Goal: Task Accomplishment & Management: Use online tool/utility

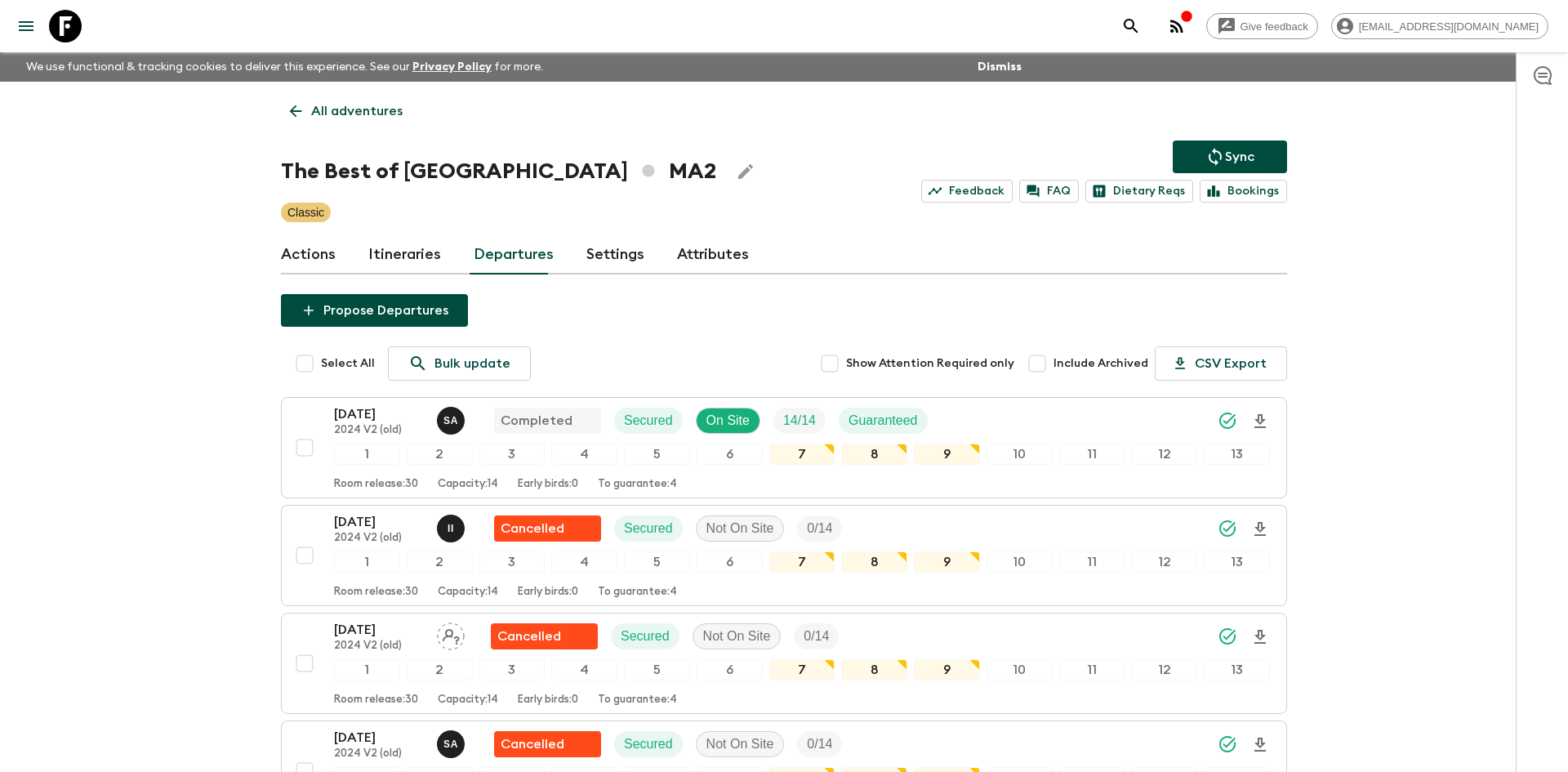
click at [340, 115] on p "All adventures" at bounding box center [356, 111] width 91 height 20
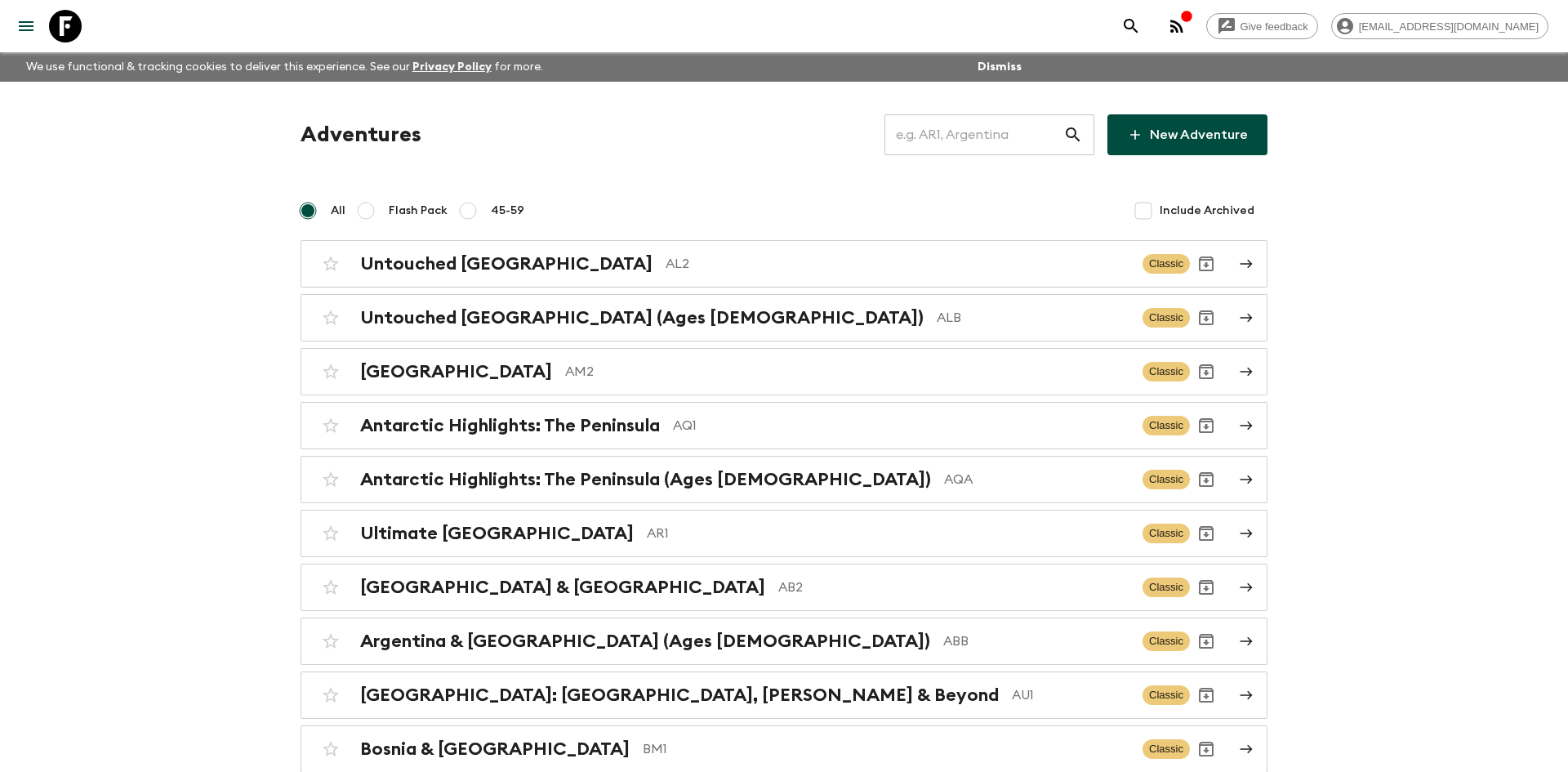
click at [895, 138] on input "text" at bounding box center [973, 135] width 179 height 46
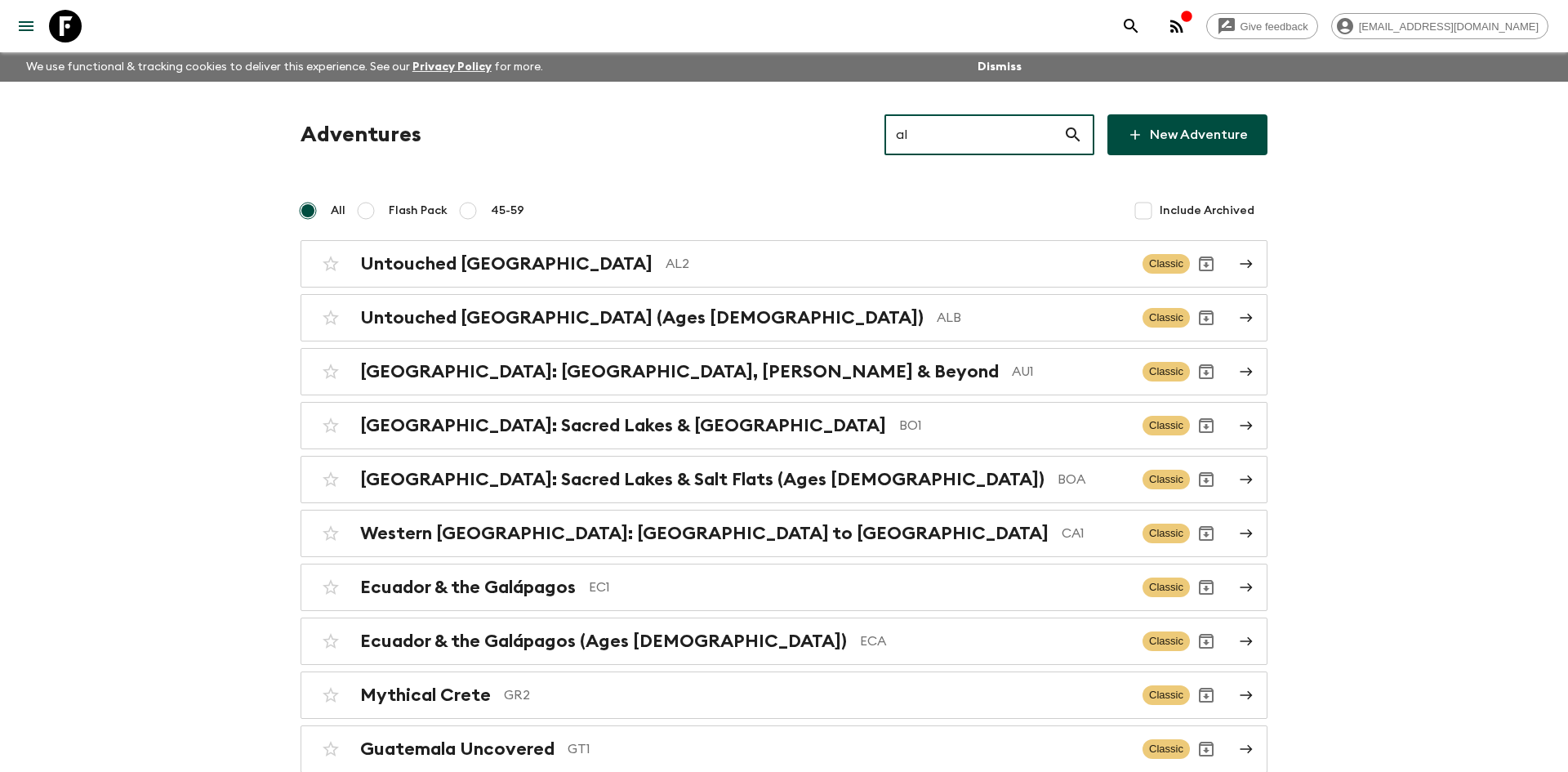
type input "al2"
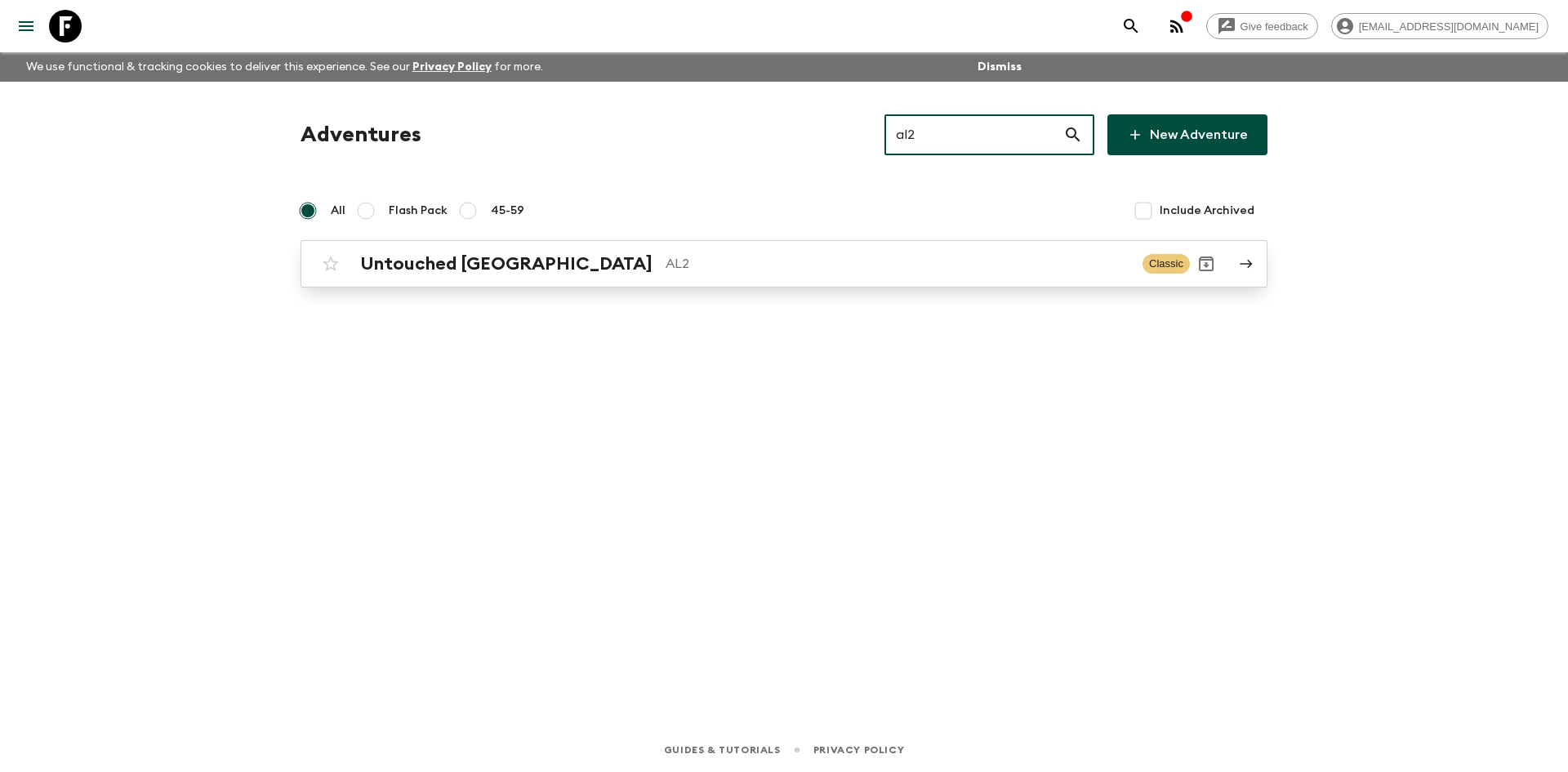
click at [502, 272] on h2 "Untouched [GEOGRAPHIC_DATA]" at bounding box center [506, 263] width 292 height 21
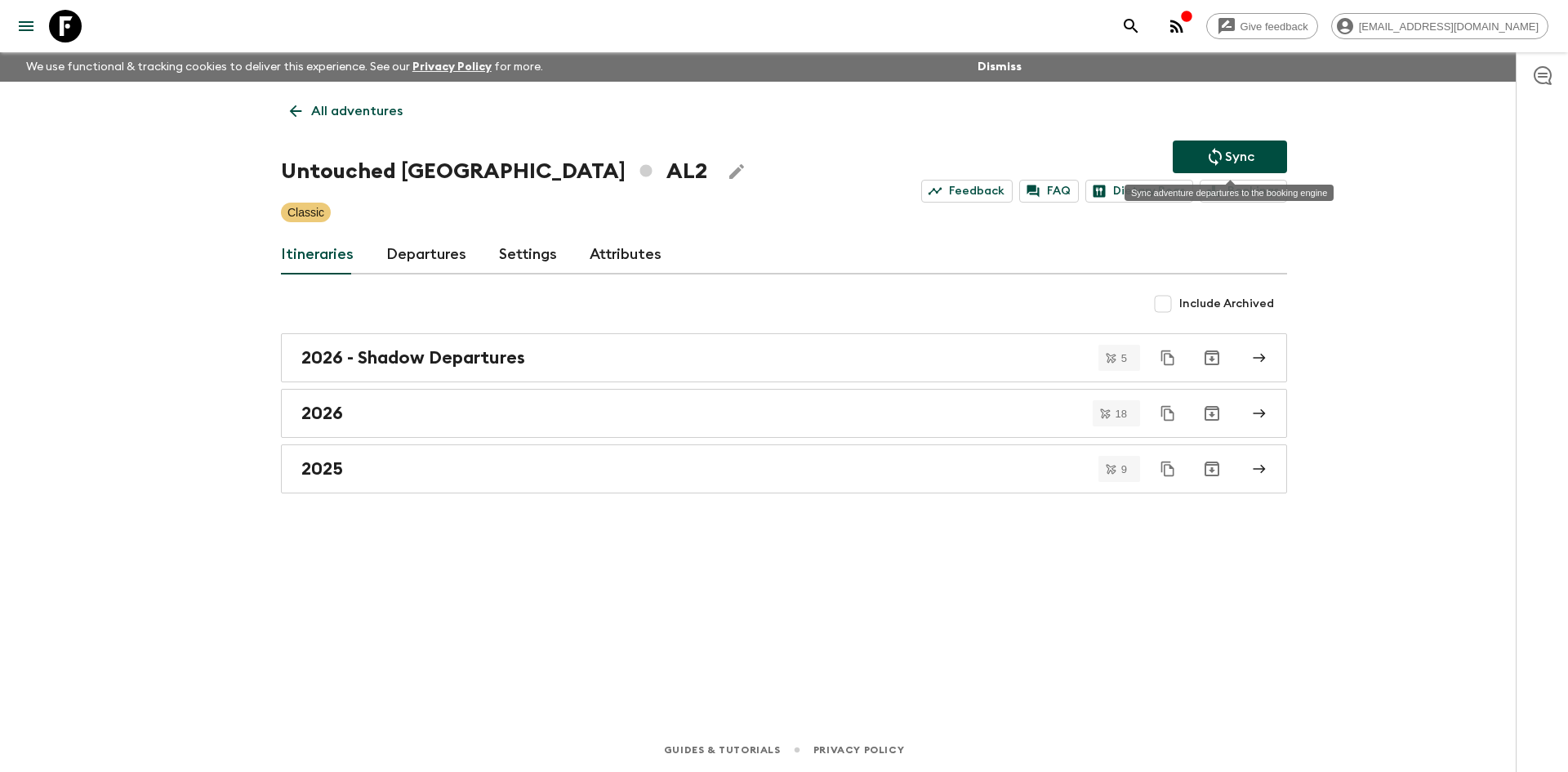
click at [1241, 156] on p "Sync" at bounding box center [1240, 157] width 30 height 20
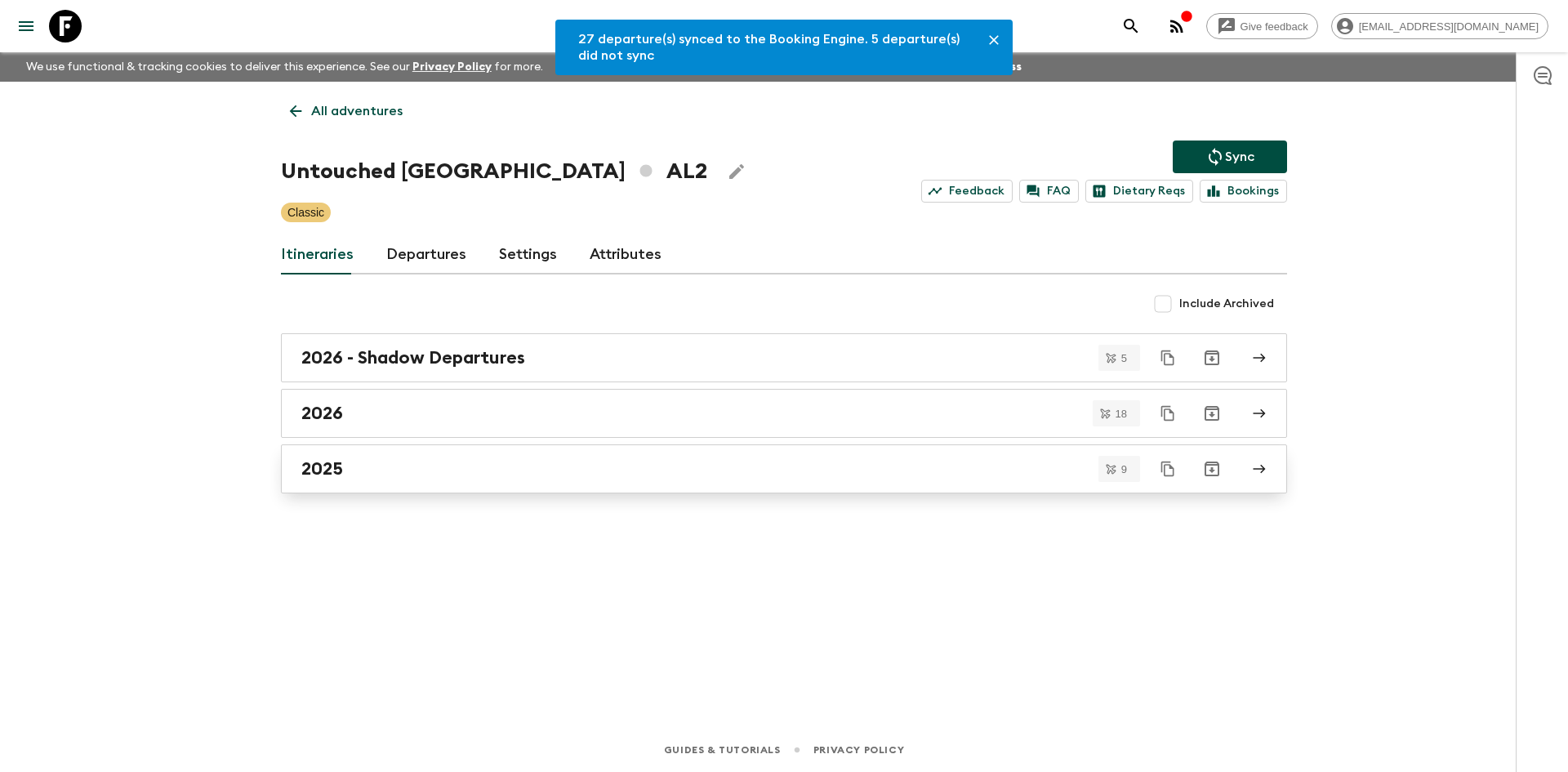
click at [469, 462] on div "2025" at bounding box center [769, 468] width 934 height 21
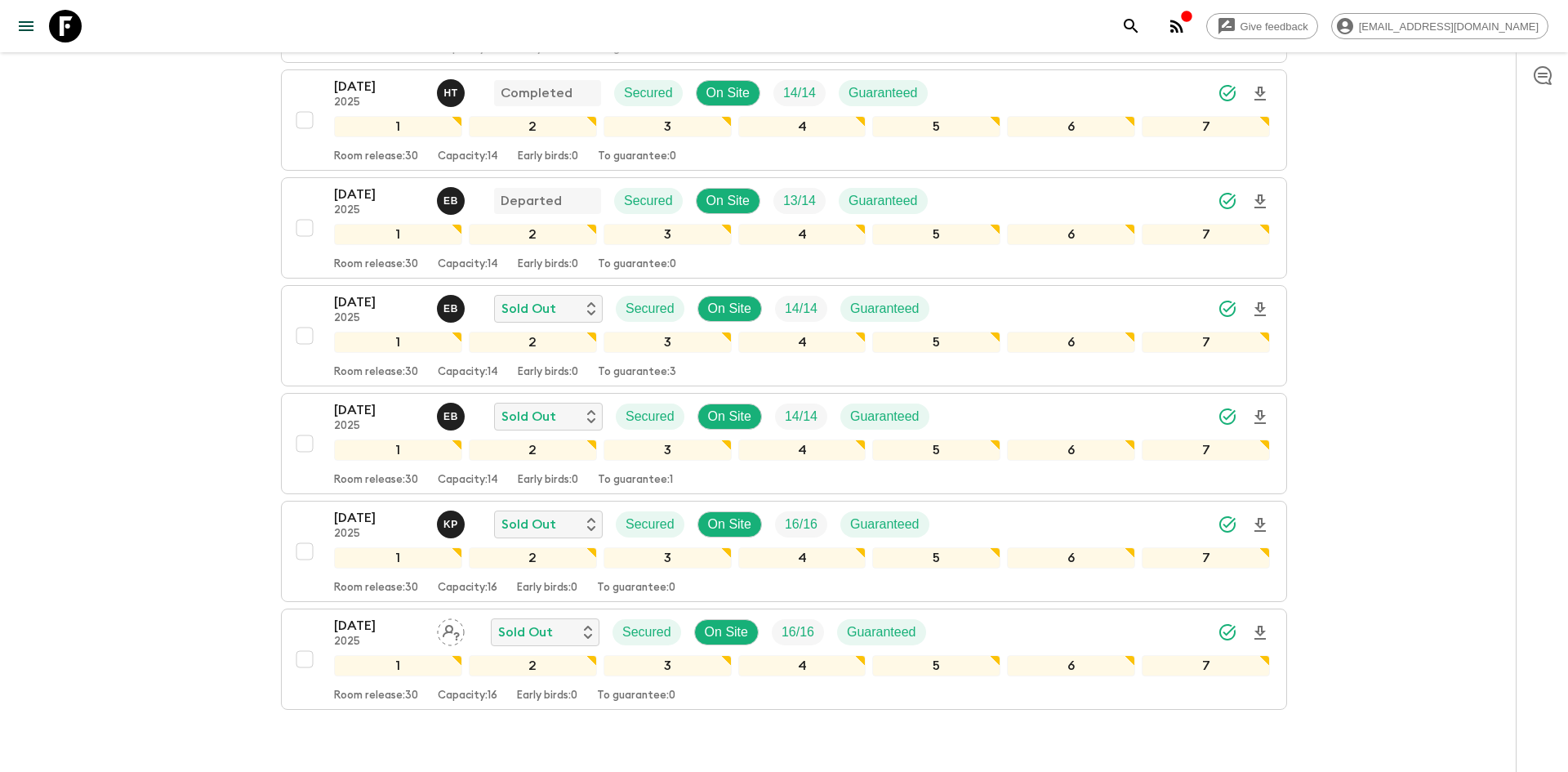
scroll to position [609, 0]
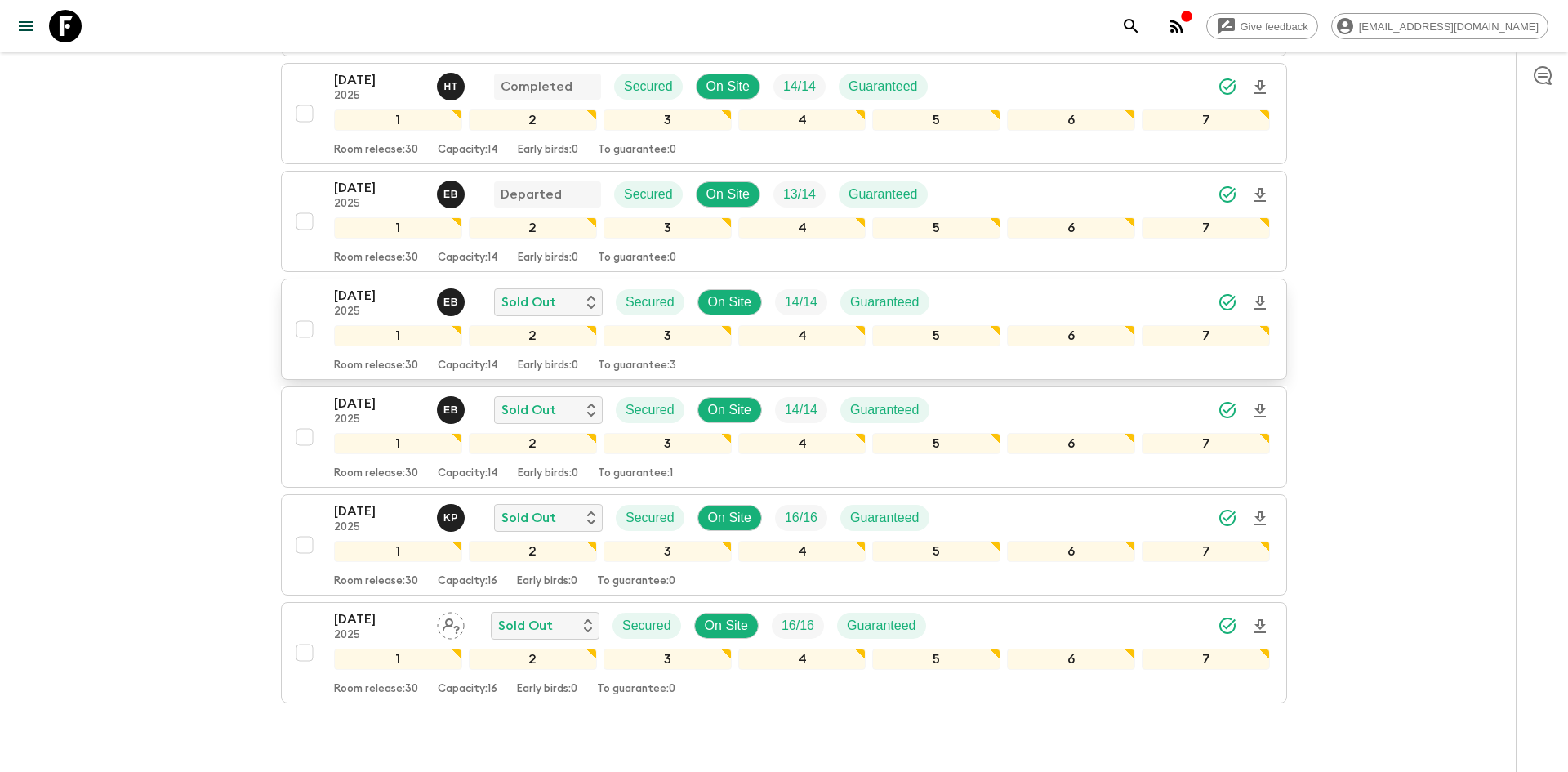
click at [990, 304] on div "[DATE] 2025 E B Sold Out Secured On Site 14 / 14 Guaranteed" at bounding box center [802, 302] width 936 height 33
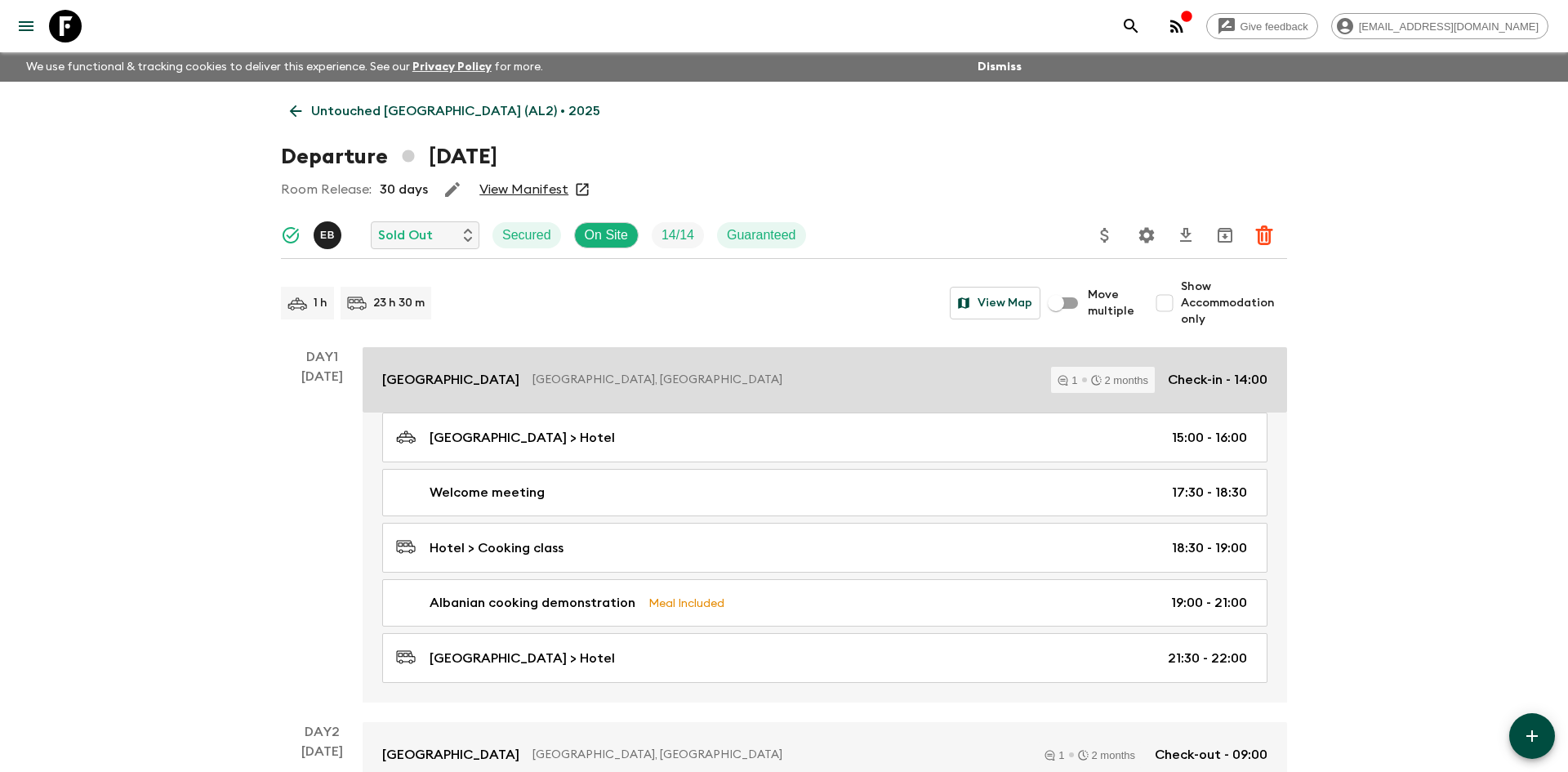
click at [507, 374] on p "[GEOGRAPHIC_DATA]" at bounding box center [450, 380] width 138 height 20
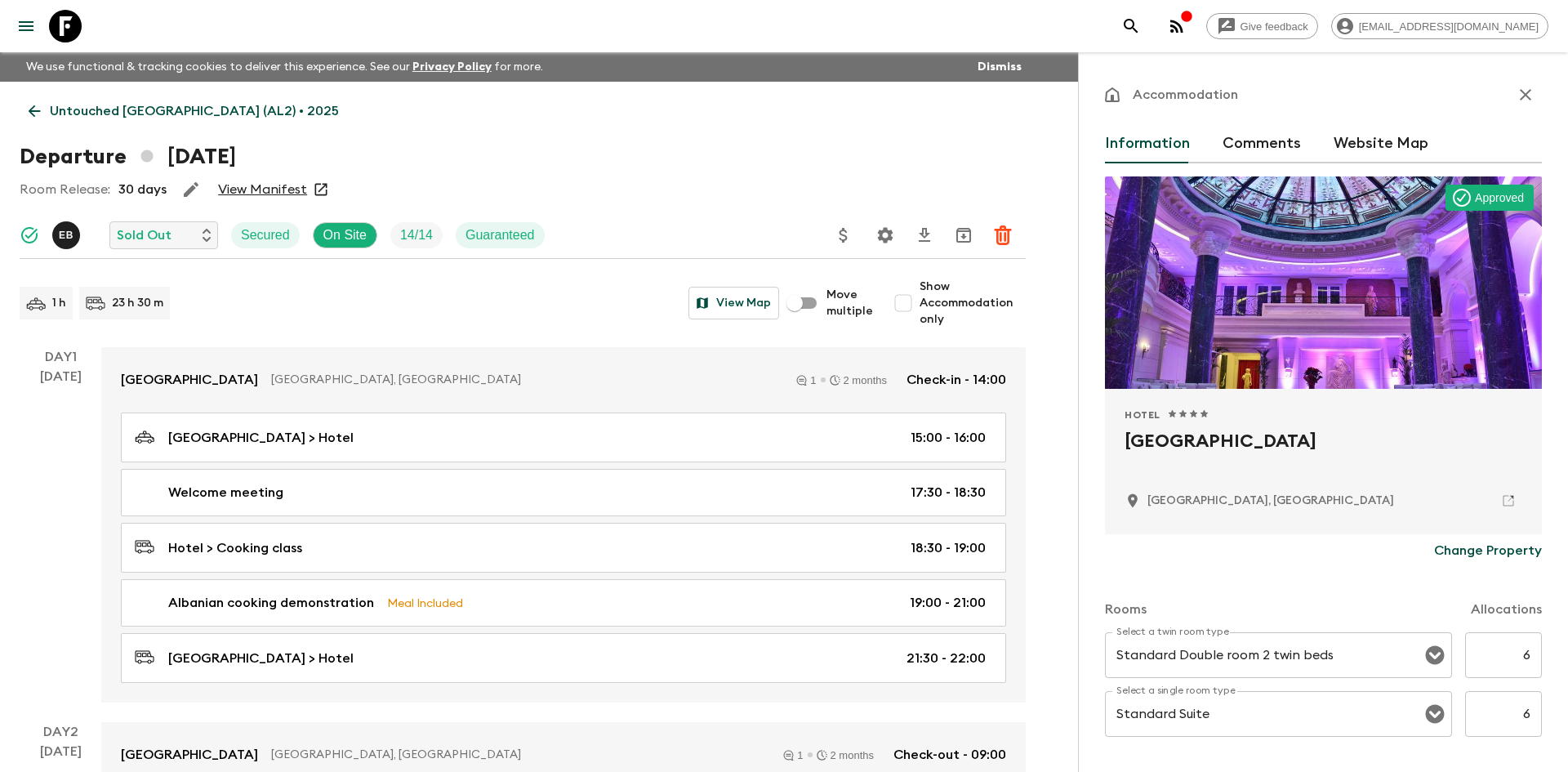
drag, startPoint x: 1305, startPoint y: 445, endPoint x: 1125, endPoint y: 447, distance: 180.0
click at [1125, 447] on h2 "[GEOGRAPHIC_DATA]" at bounding box center [1324, 453] width 398 height 52
copy h2 "[GEOGRAPHIC_DATA]"
click at [169, 117] on p "Untouched [GEOGRAPHIC_DATA] (AL2) • 2025" at bounding box center [194, 111] width 289 height 20
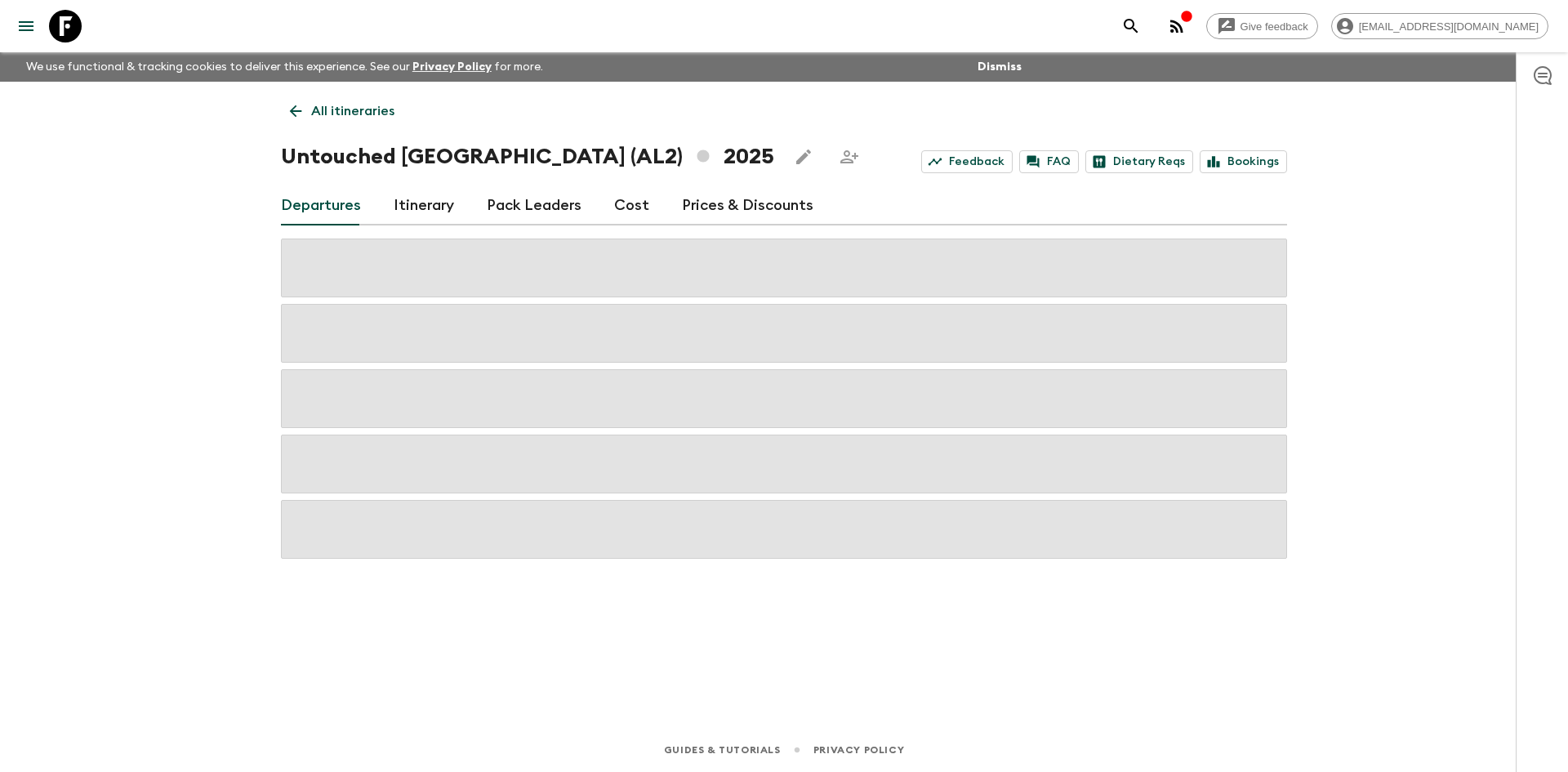
click at [386, 105] on p "All itineraries" at bounding box center [352, 111] width 83 height 20
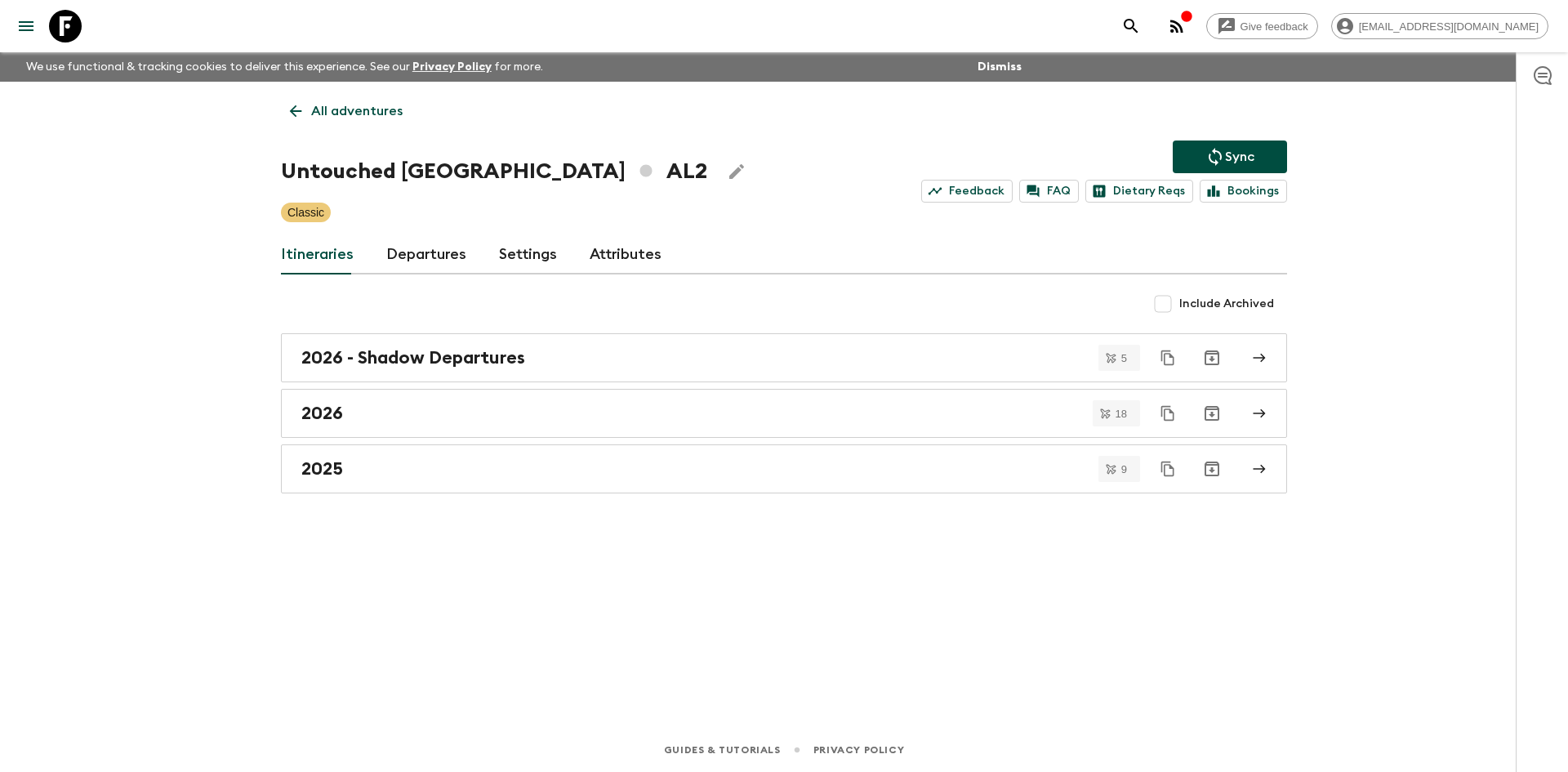
click at [359, 108] on p "All adventures" at bounding box center [356, 111] width 91 height 20
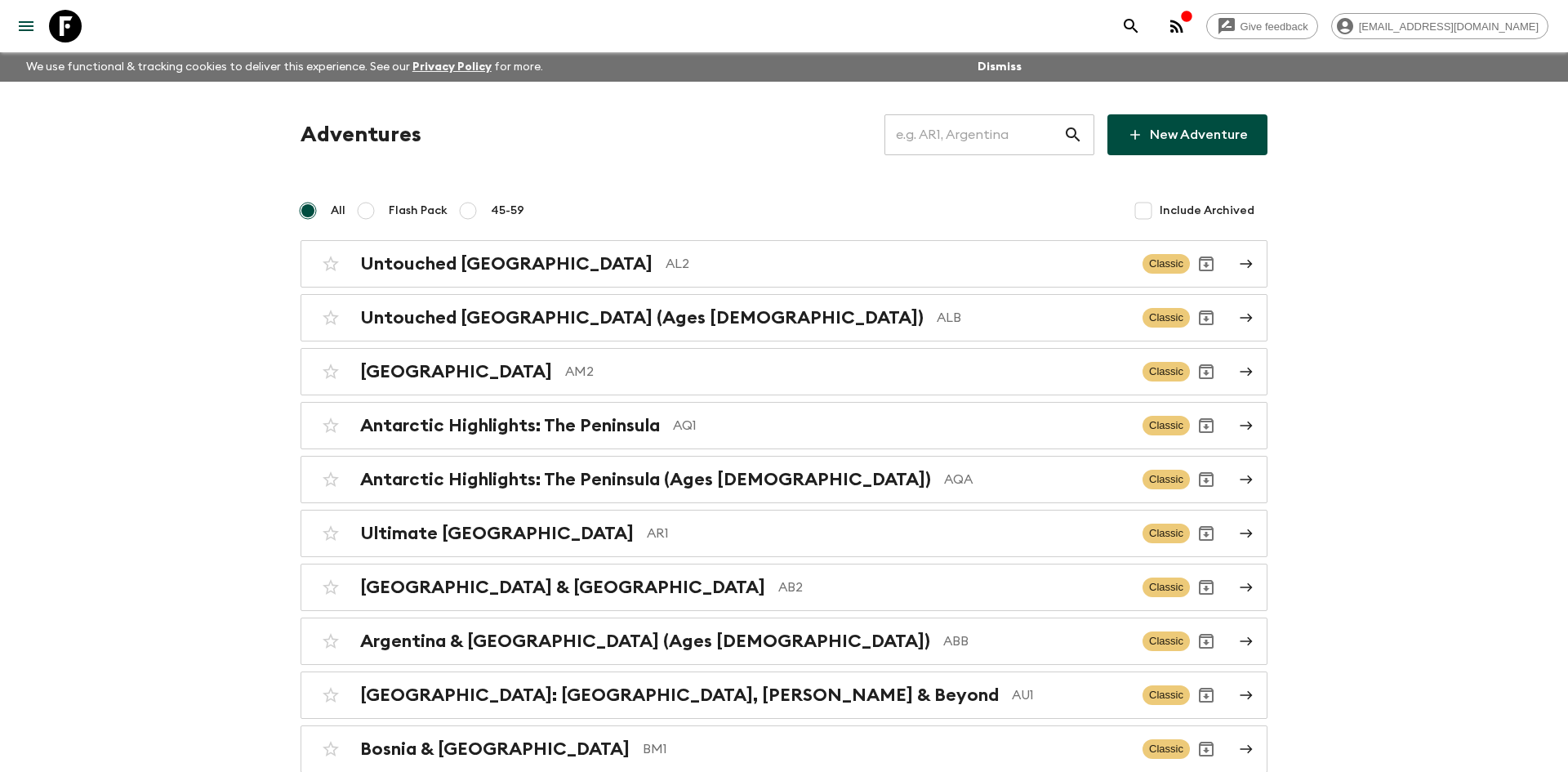
click at [914, 139] on input "text" at bounding box center [973, 135] width 179 height 46
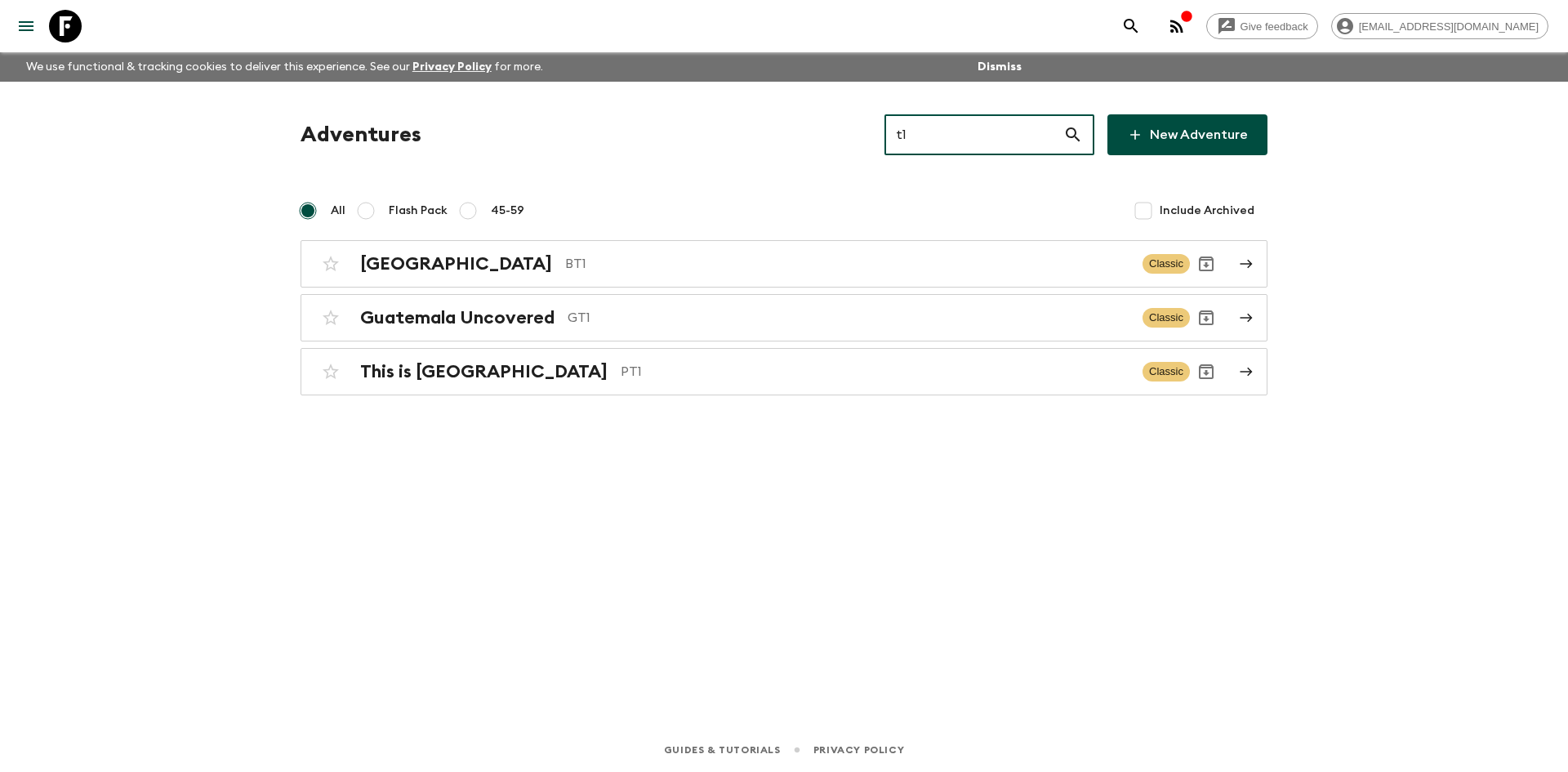
type input "t"
type input "gt1"
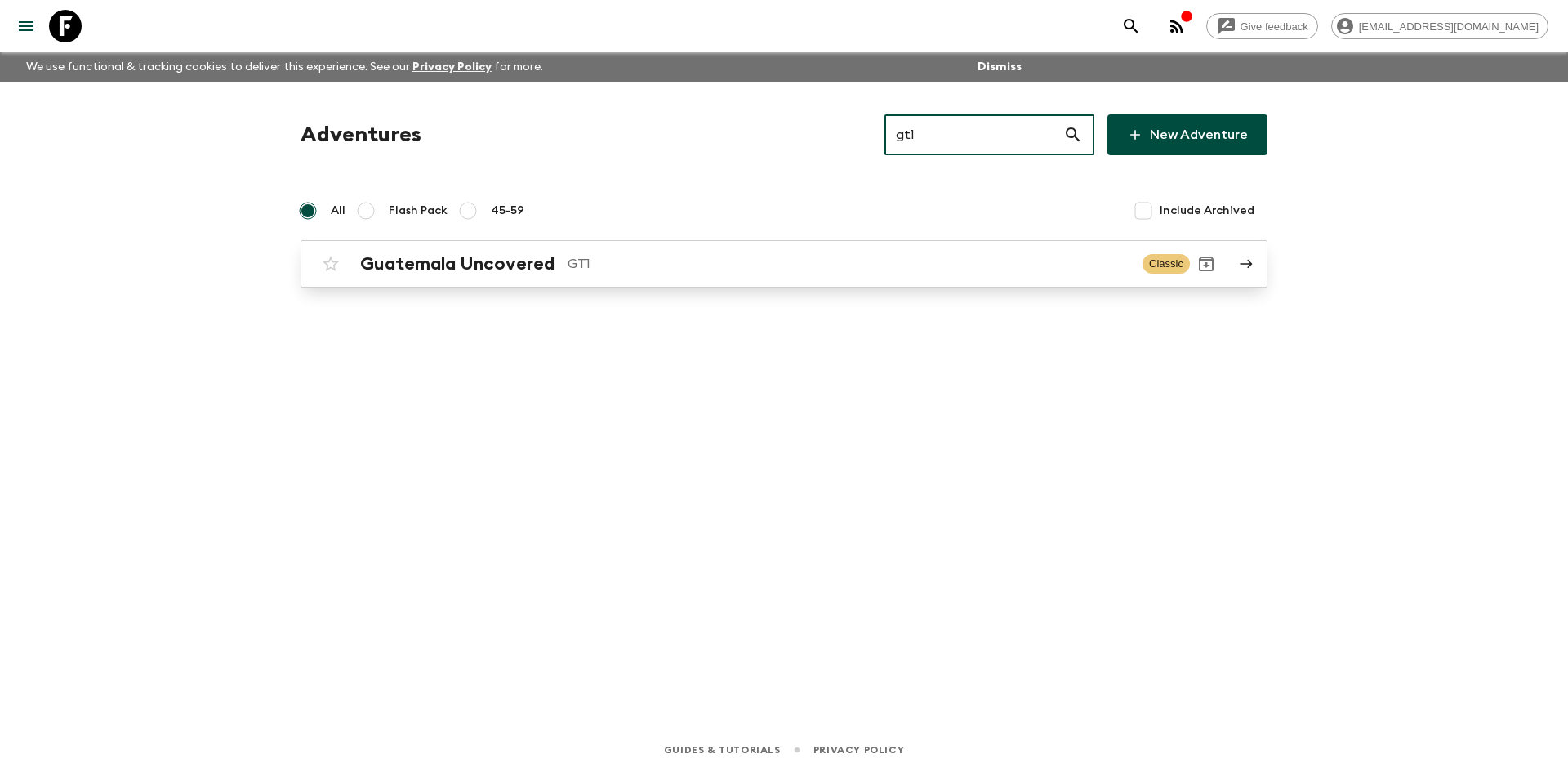
click at [597, 250] on div "Guatemala Uncovered GT1 Classic" at bounding box center [752, 263] width 876 height 33
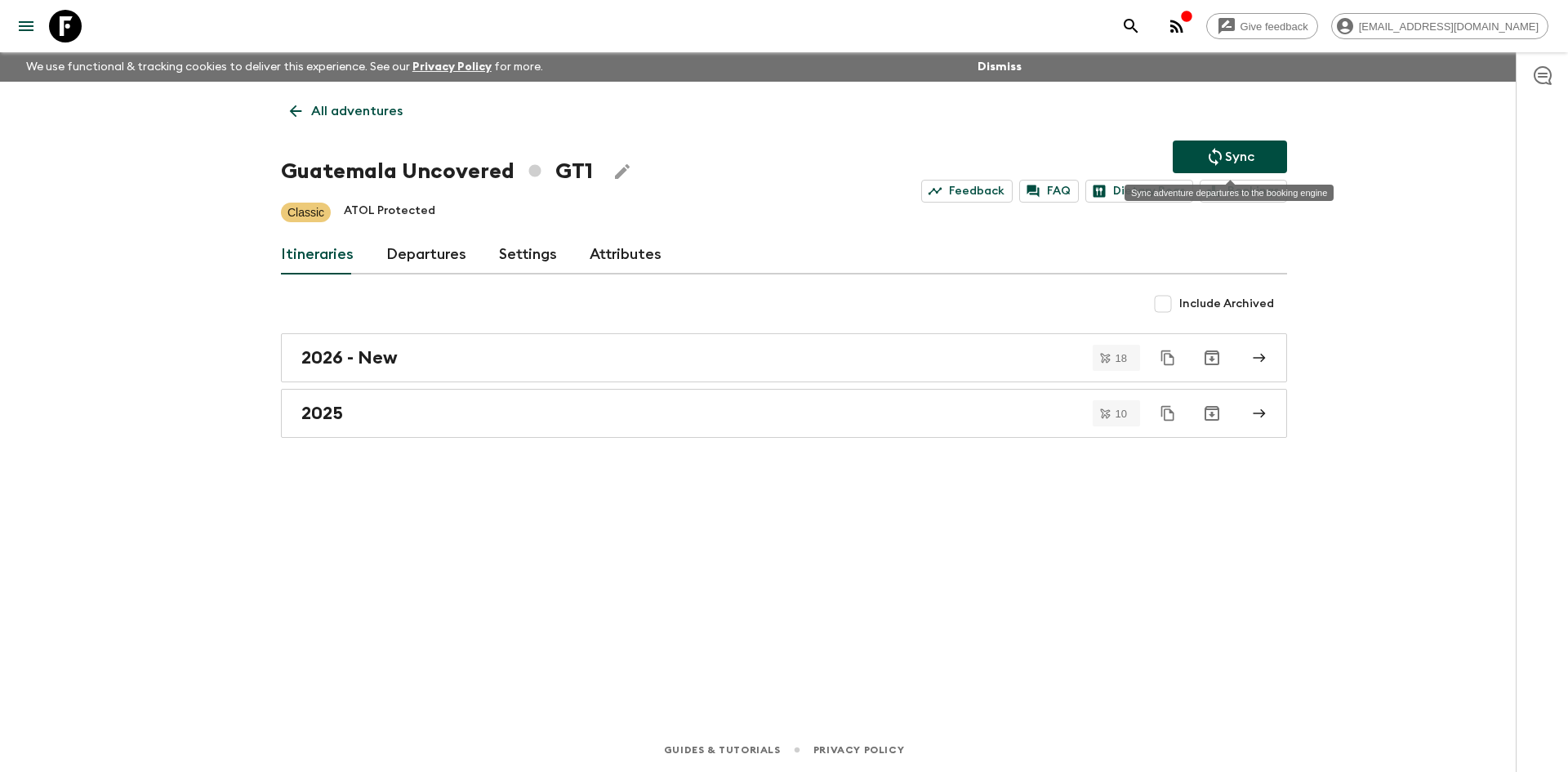
click at [1210, 145] on button "Sync" at bounding box center [1230, 156] width 115 height 33
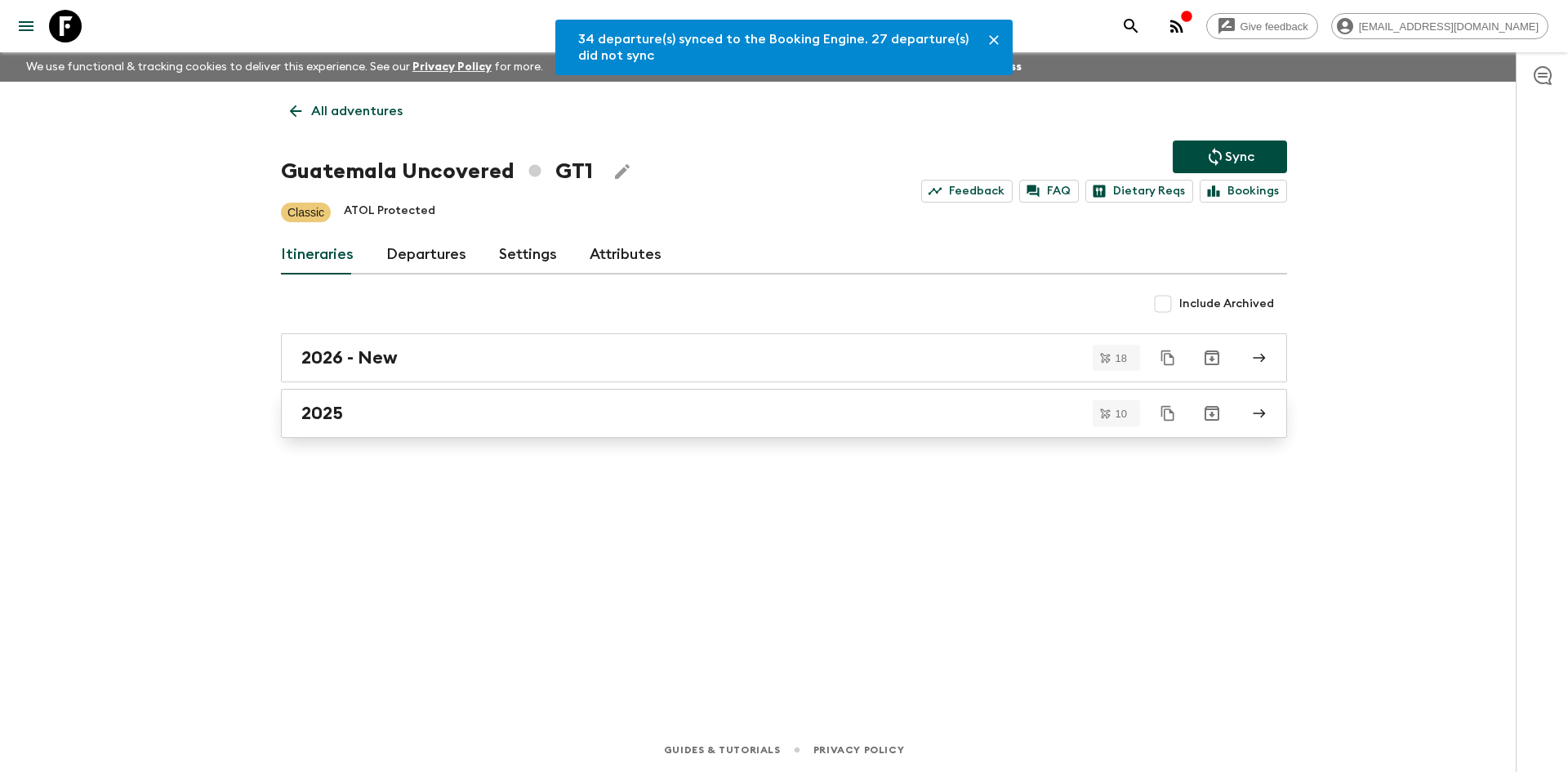
click at [402, 410] on div "2025" at bounding box center [769, 413] width 934 height 21
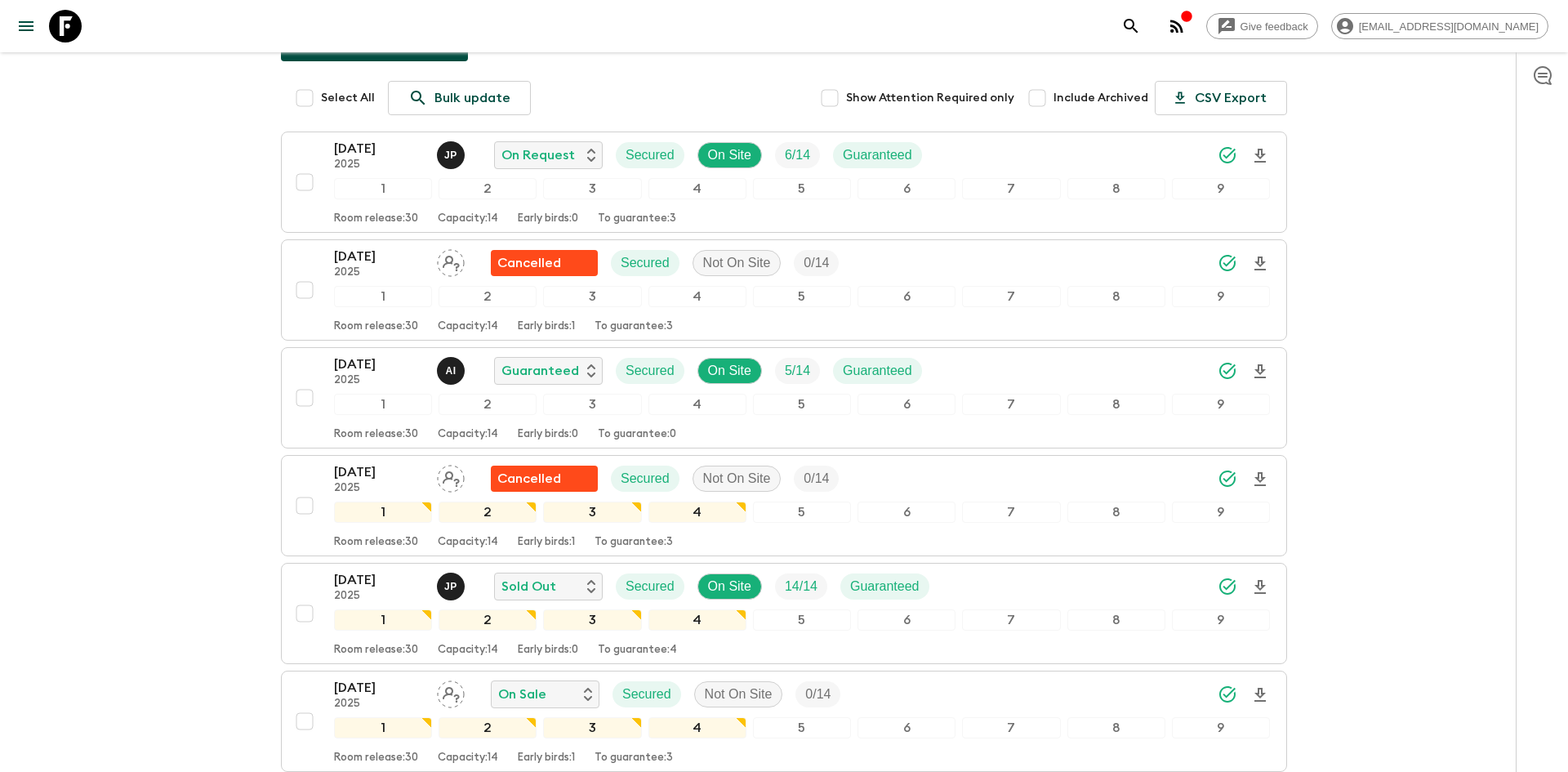
scroll to position [221, 0]
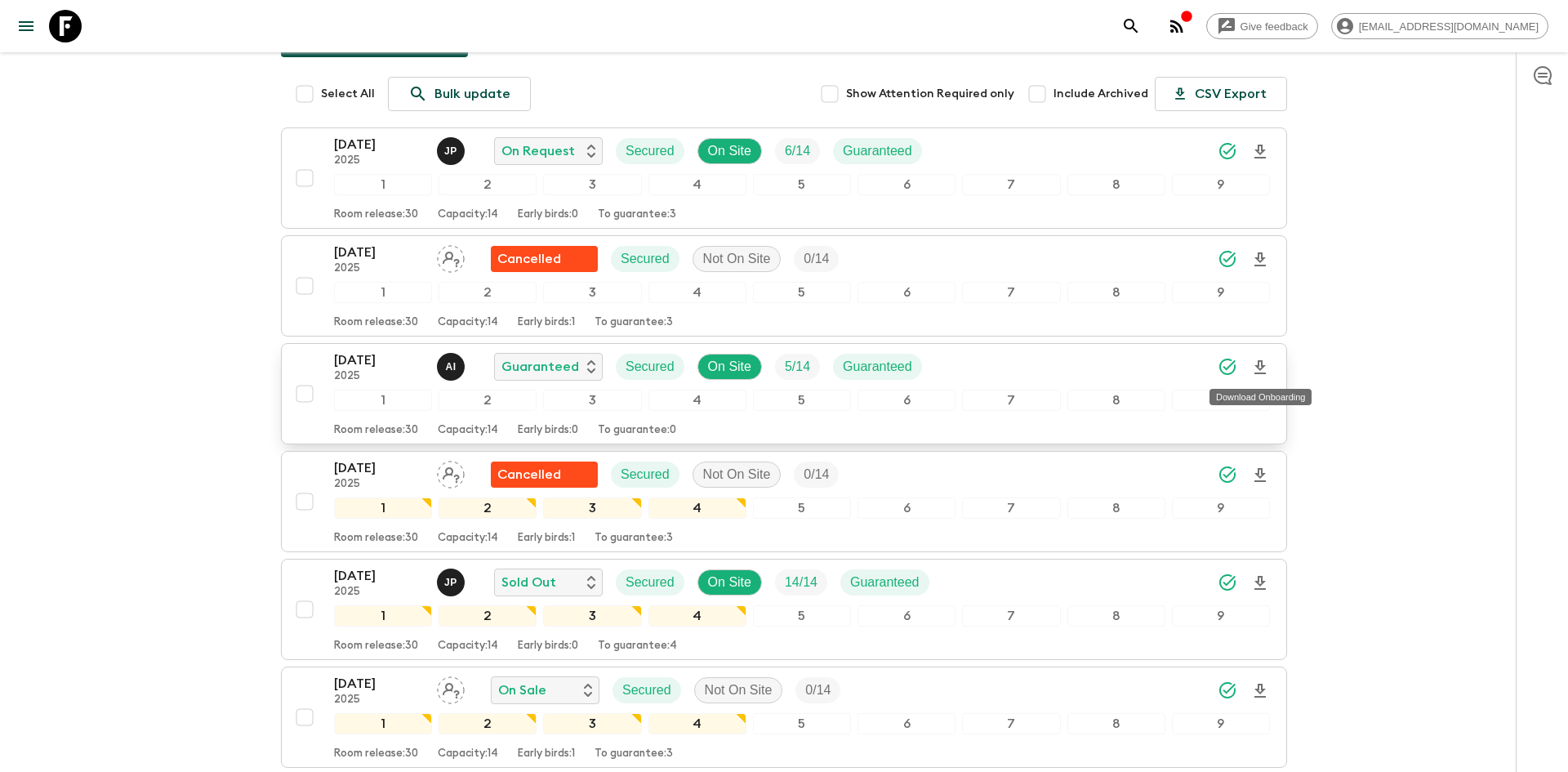
click at [1260, 369] on icon "Download Onboarding" at bounding box center [1260, 368] width 20 height 20
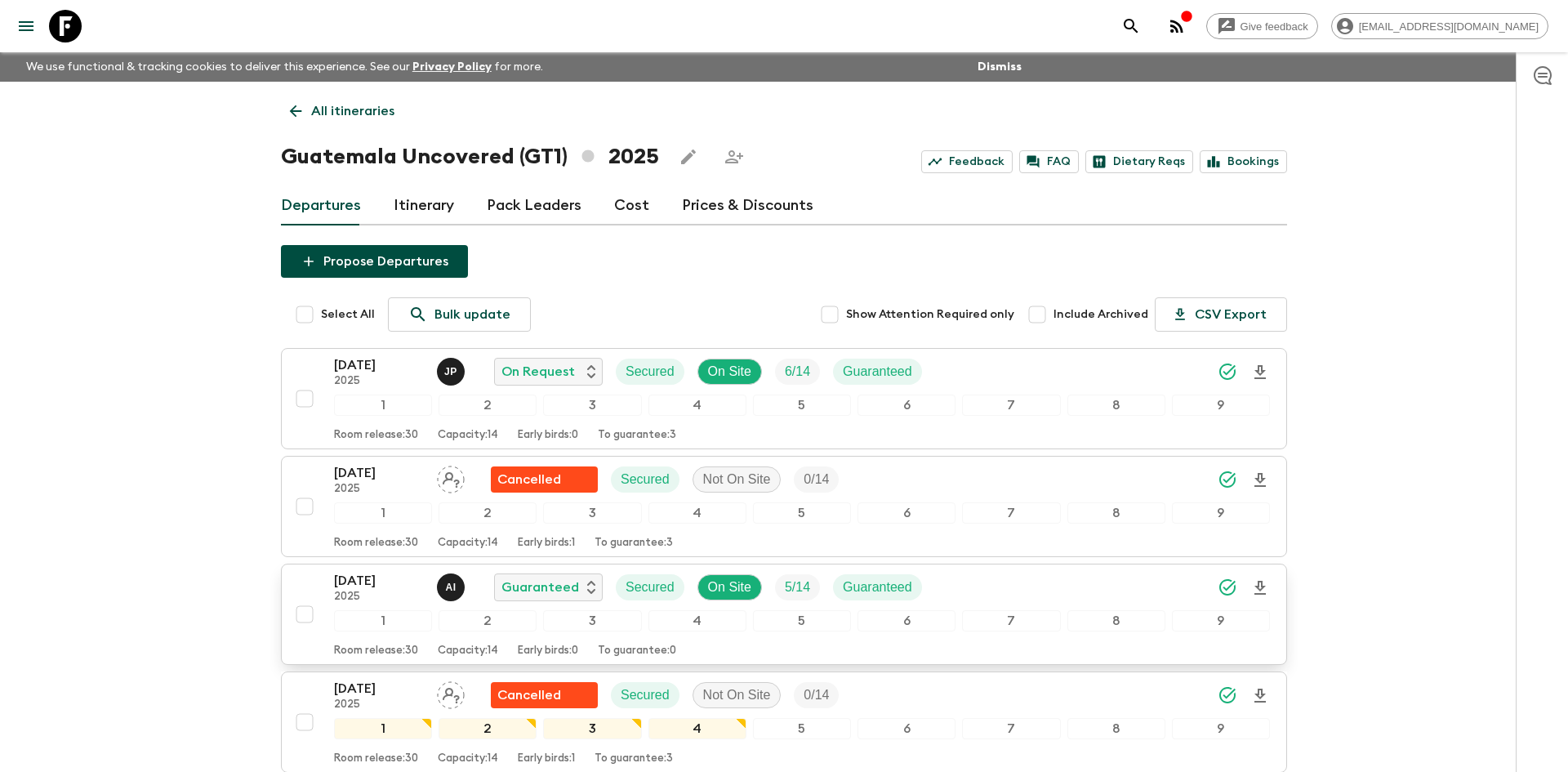
click at [372, 99] on link "All itineraries" at bounding box center [342, 111] width 123 height 33
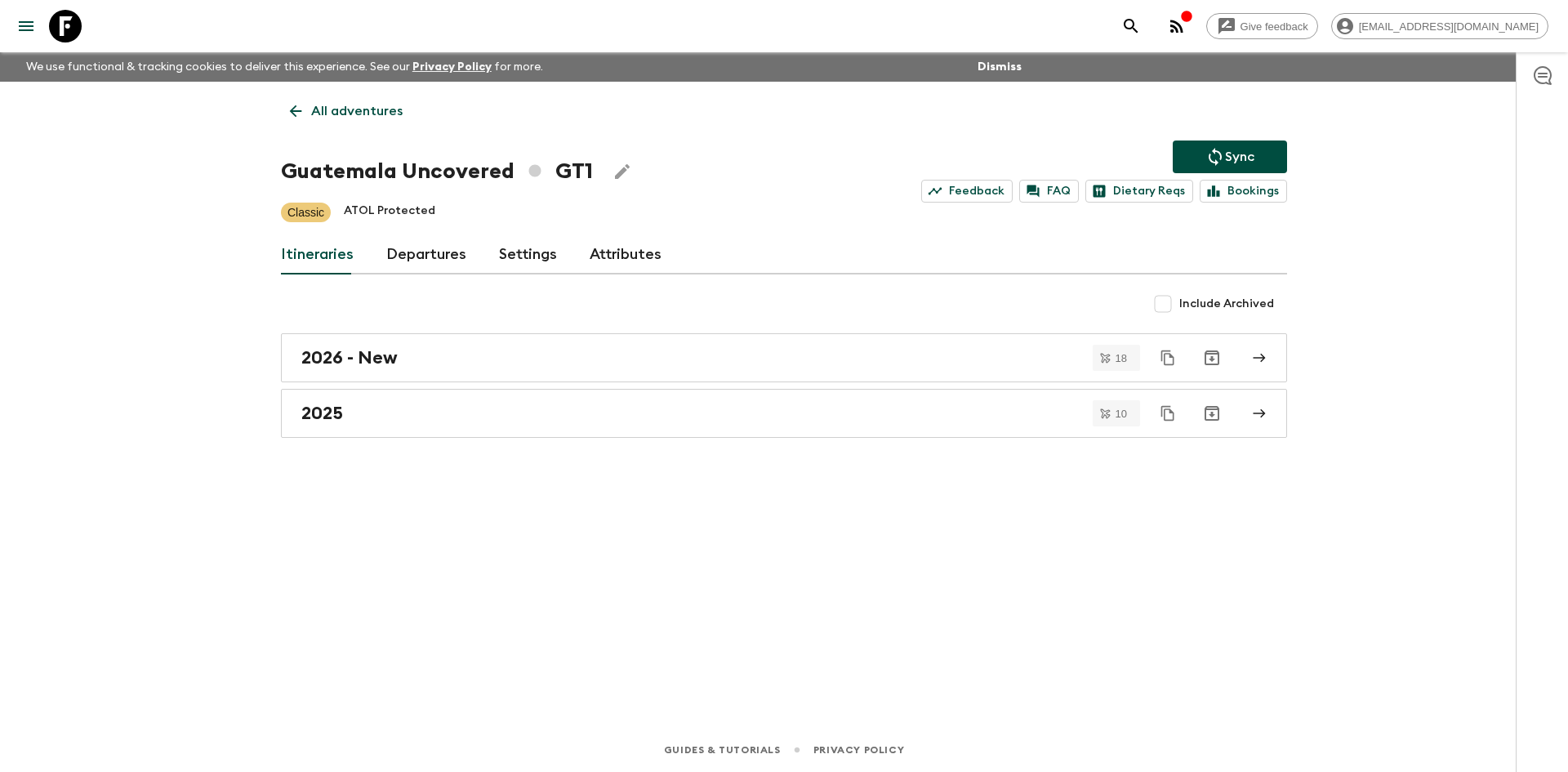
click at [372, 99] on link "All adventures" at bounding box center [346, 111] width 131 height 33
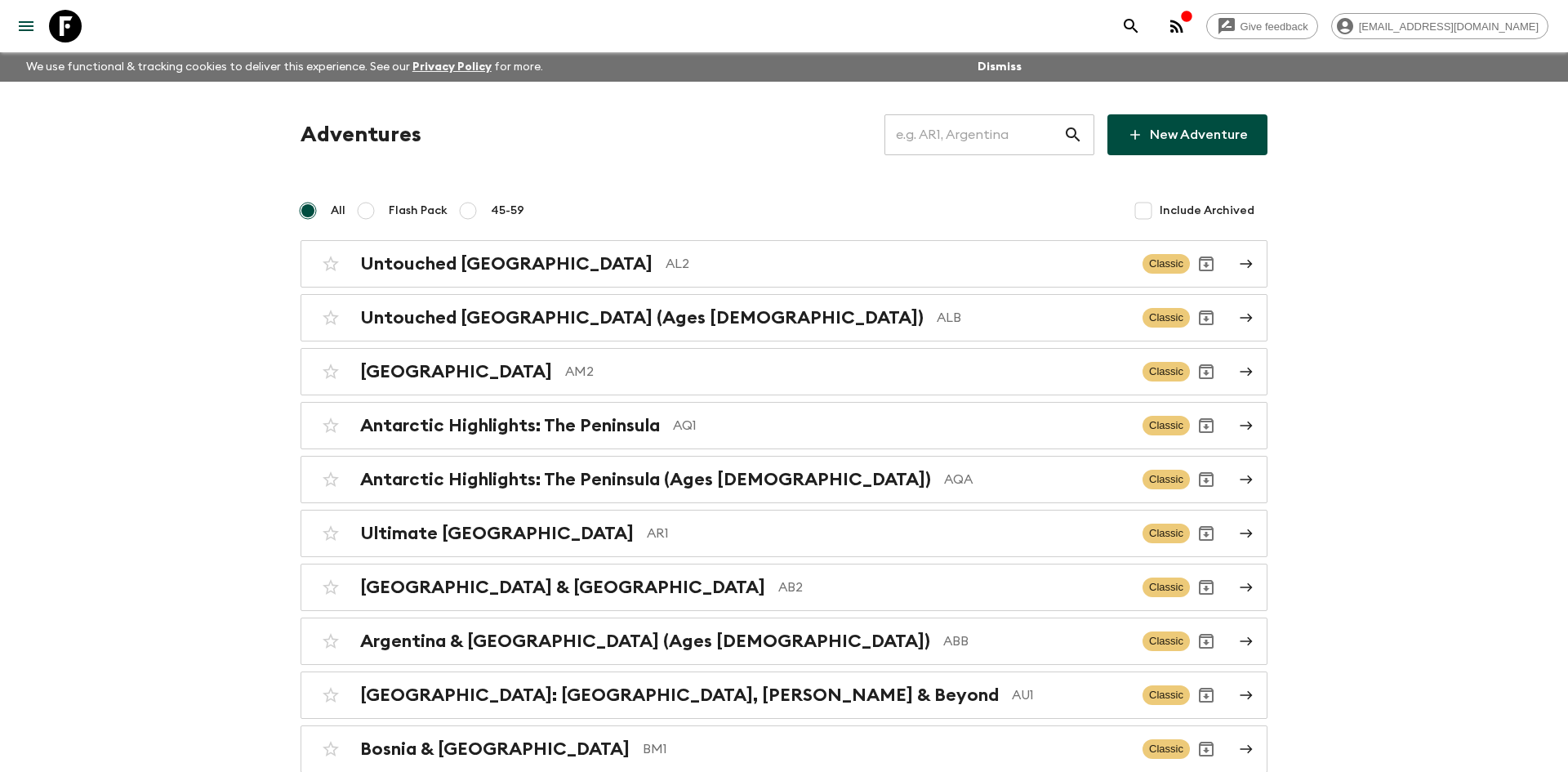
click at [951, 135] on input "text" at bounding box center [973, 135] width 179 height 46
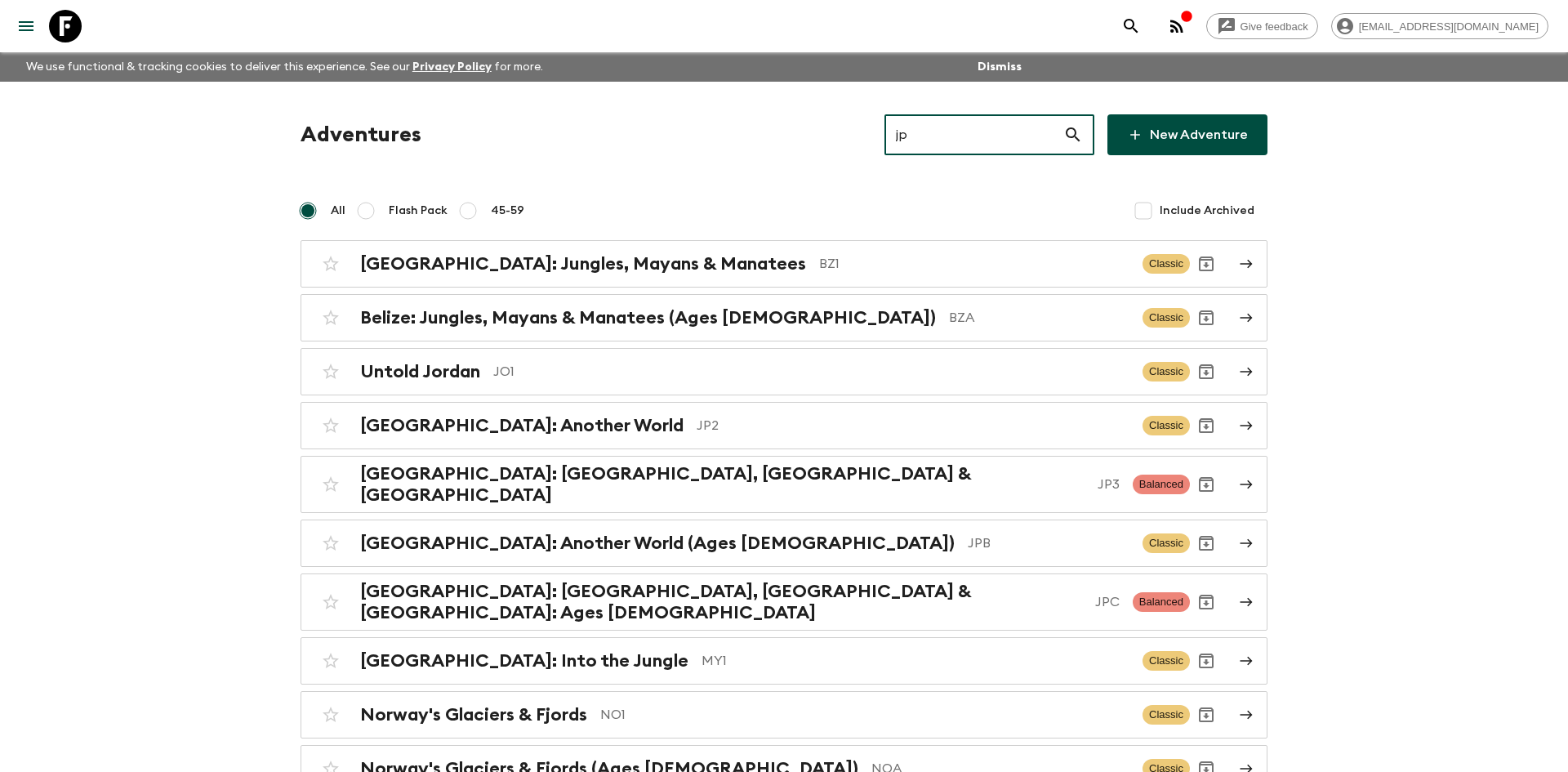
type input "jp2"
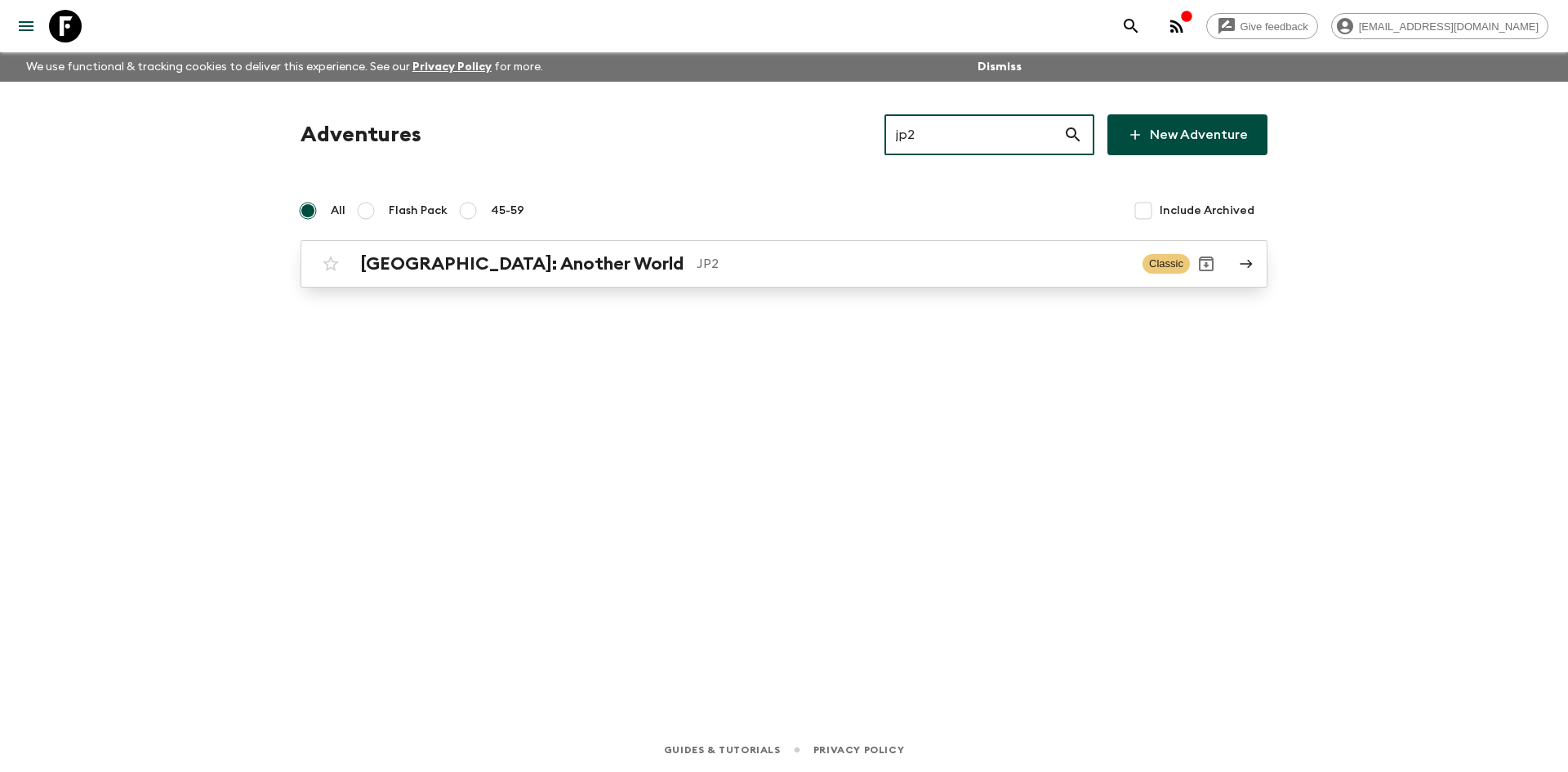
click at [552, 255] on div "[GEOGRAPHIC_DATA]: Another World JP2" at bounding box center [744, 263] width 769 height 21
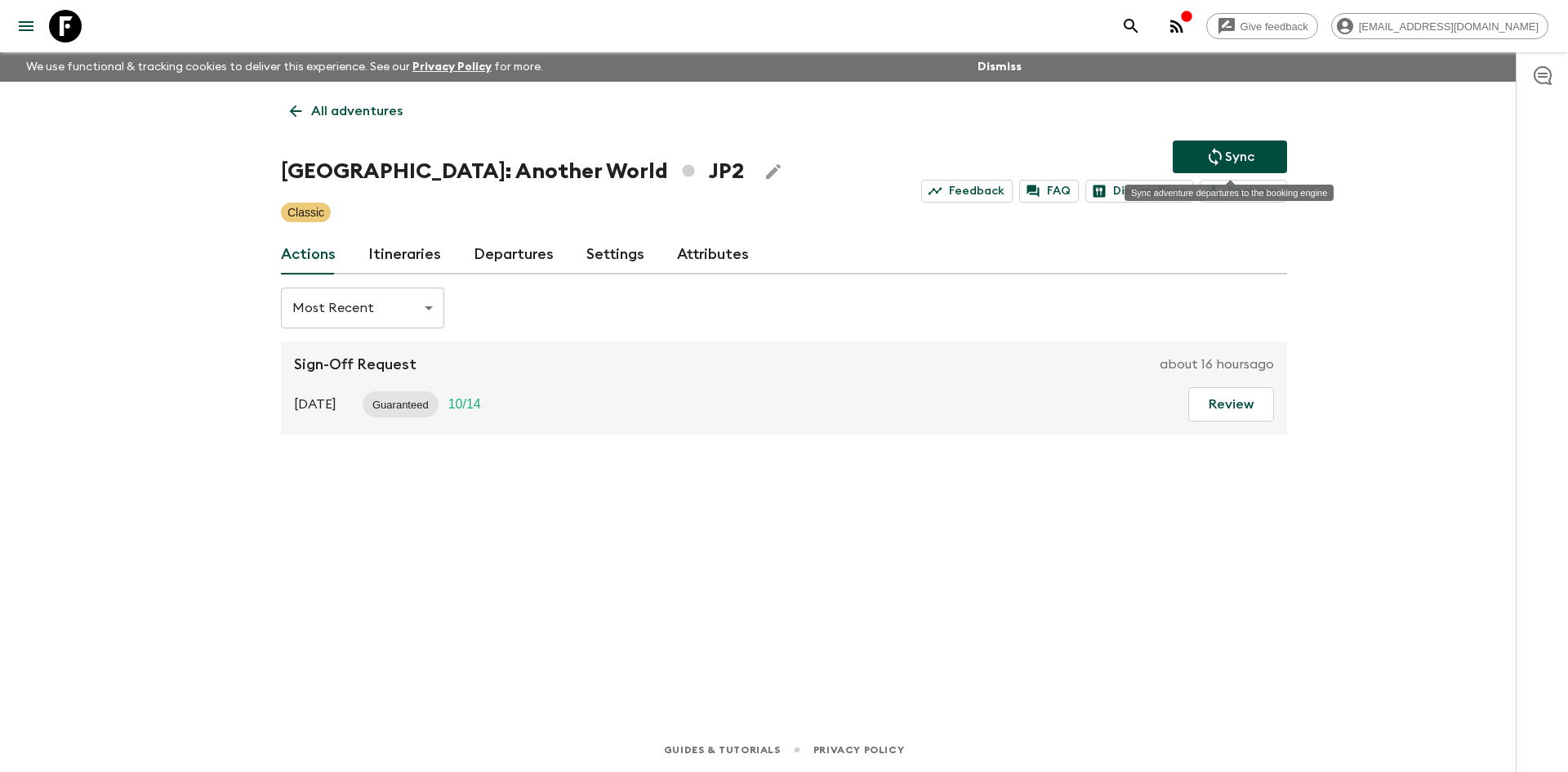
click at [1212, 154] on icon "Sync adventure departures to the booking engine" at bounding box center [1215, 157] width 20 height 20
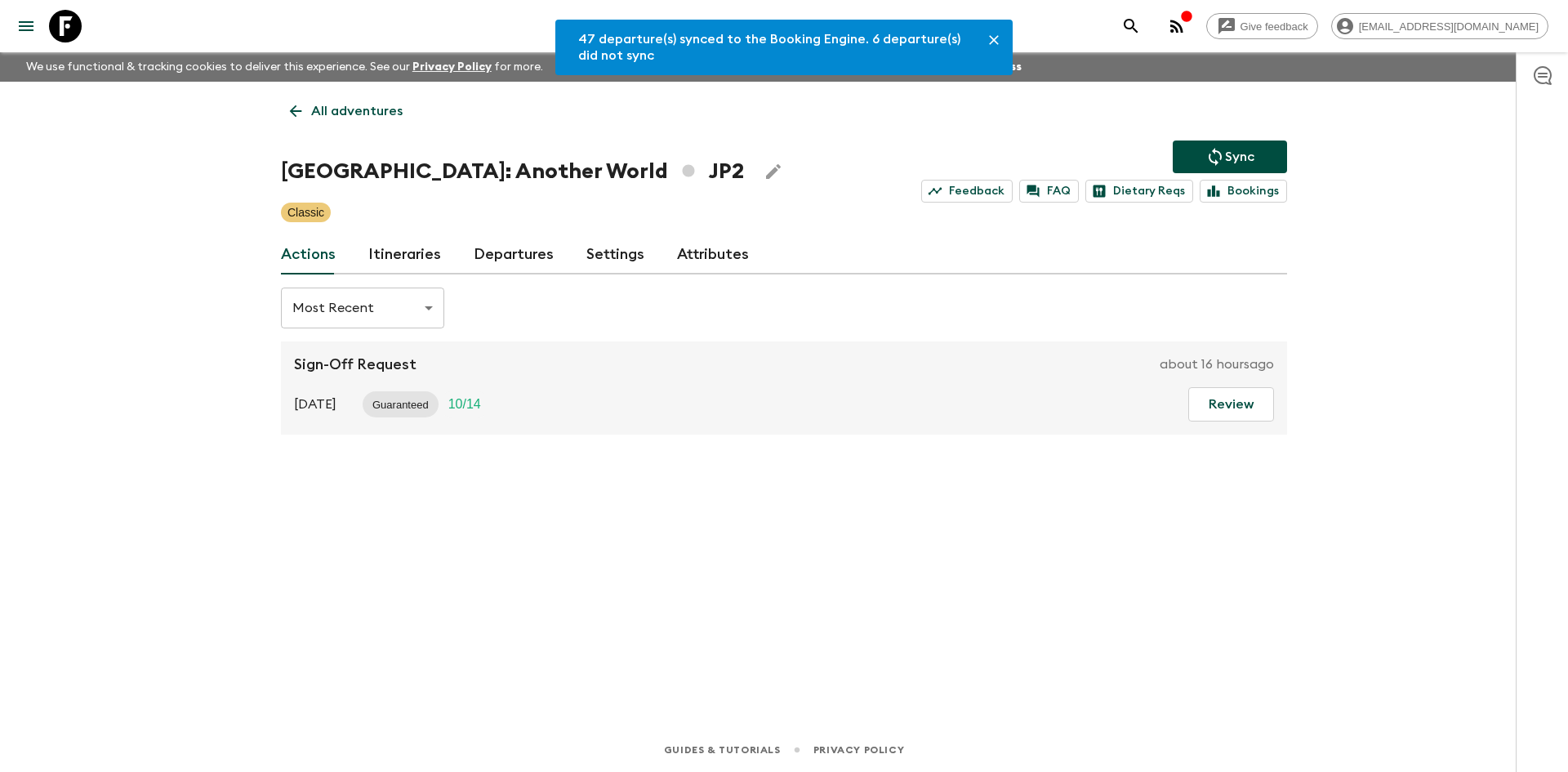
click at [529, 259] on link "Departures" at bounding box center [513, 255] width 80 height 40
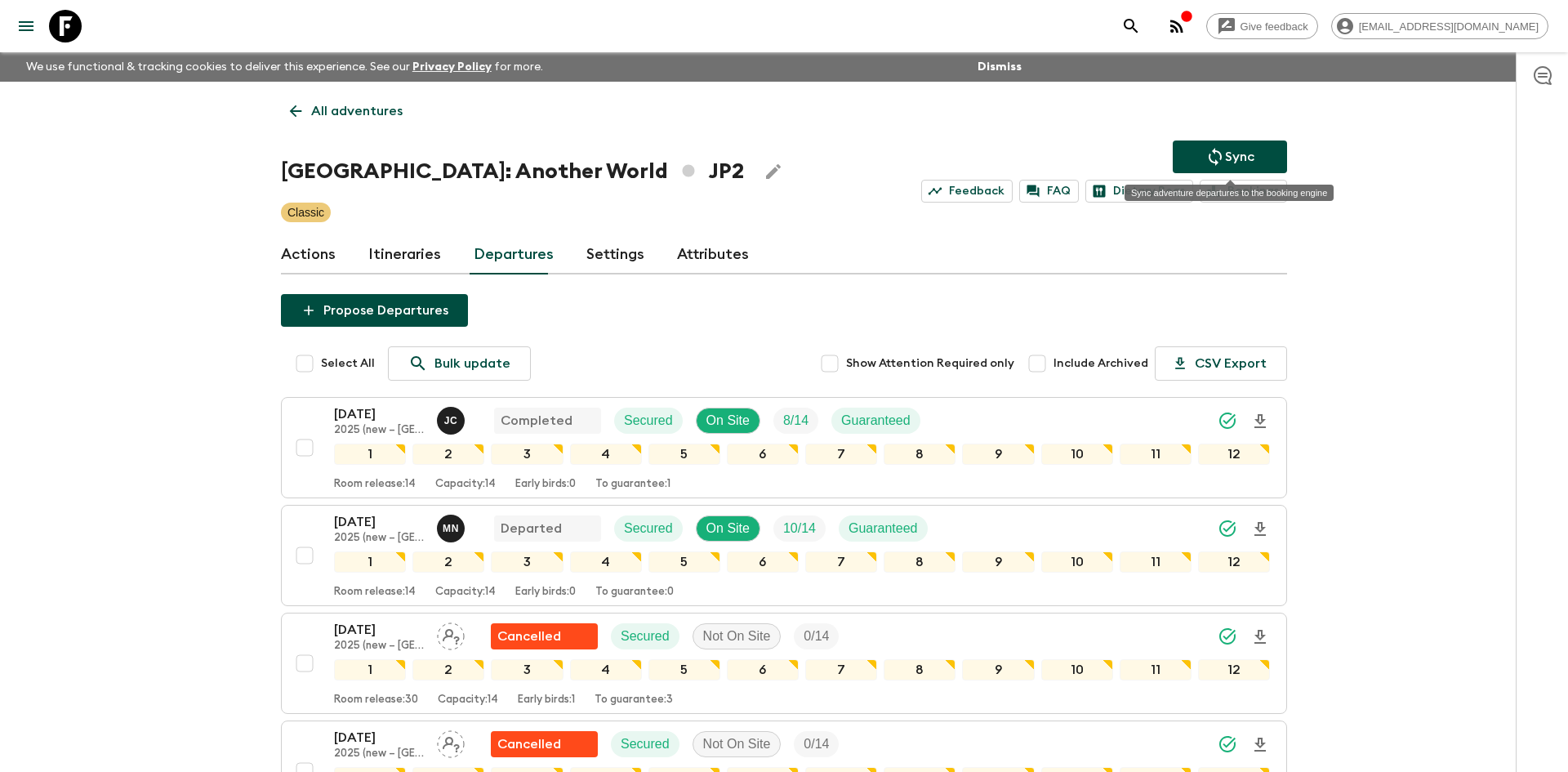
click at [1241, 147] on p "Sync" at bounding box center [1240, 157] width 30 height 20
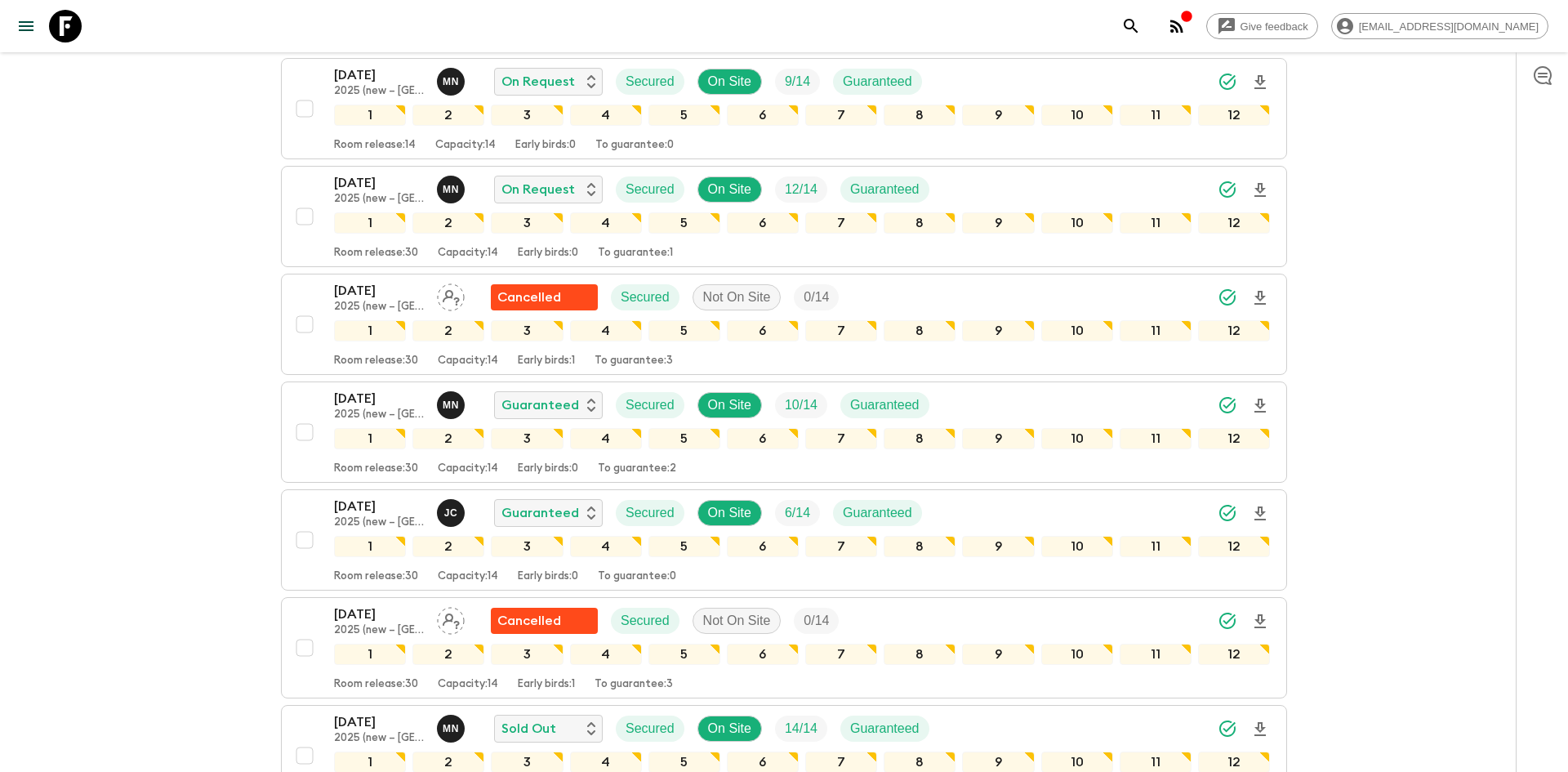
scroll to position [771, 0]
click at [1255, 405] on icon "Download Onboarding" at bounding box center [1260, 405] width 20 height 20
